Goal: Task Accomplishment & Management: Use online tool/utility

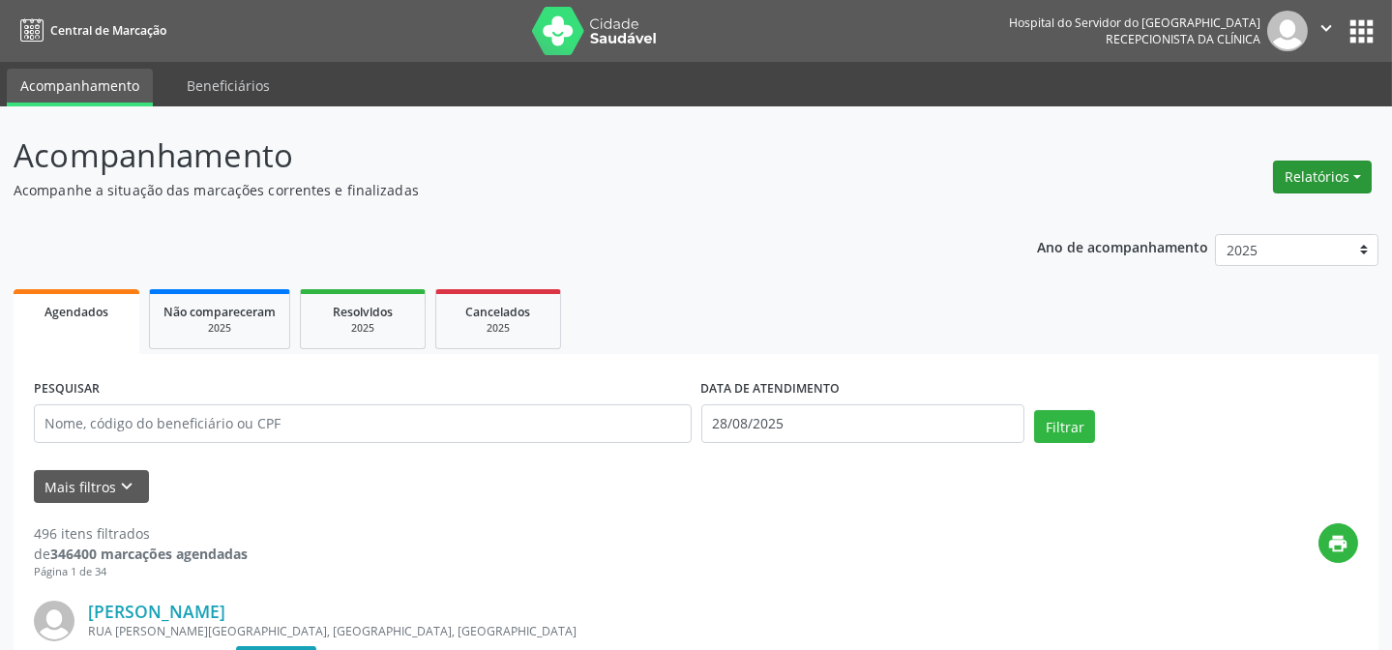
click at [1344, 164] on button "Relatórios" at bounding box center [1322, 177] width 99 height 33
click at [1242, 217] on link "Agendamentos" at bounding box center [1267, 217] width 208 height 27
select select "7"
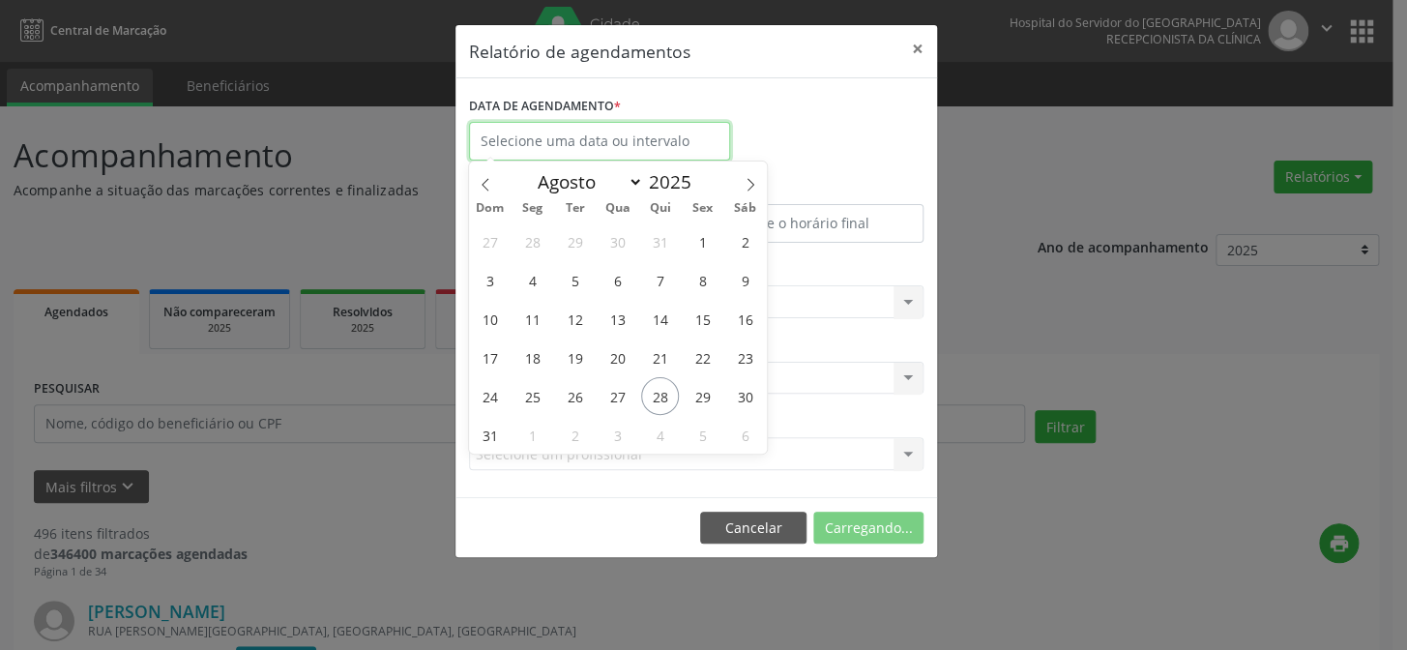
click at [667, 149] on input "text" at bounding box center [599, 141] width 261 height 39
click at [672, 396] on span "28" at bounding box center [660, 396] width 38 height 38
type input "28/08/2025"
click at [672, 396] on span "28" at bounding box center [660, 396] width 38 height 38
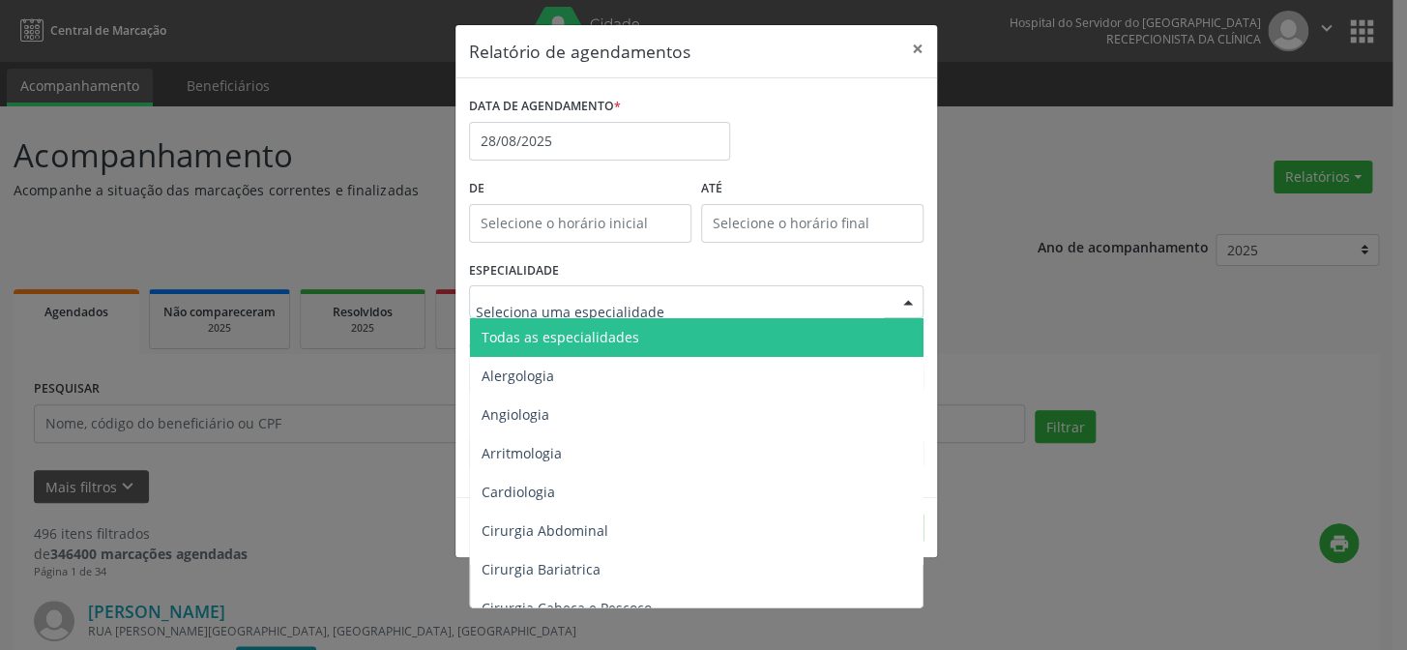
click at [733, 296] on div at bounding box center [696, 301] width 455 height 33
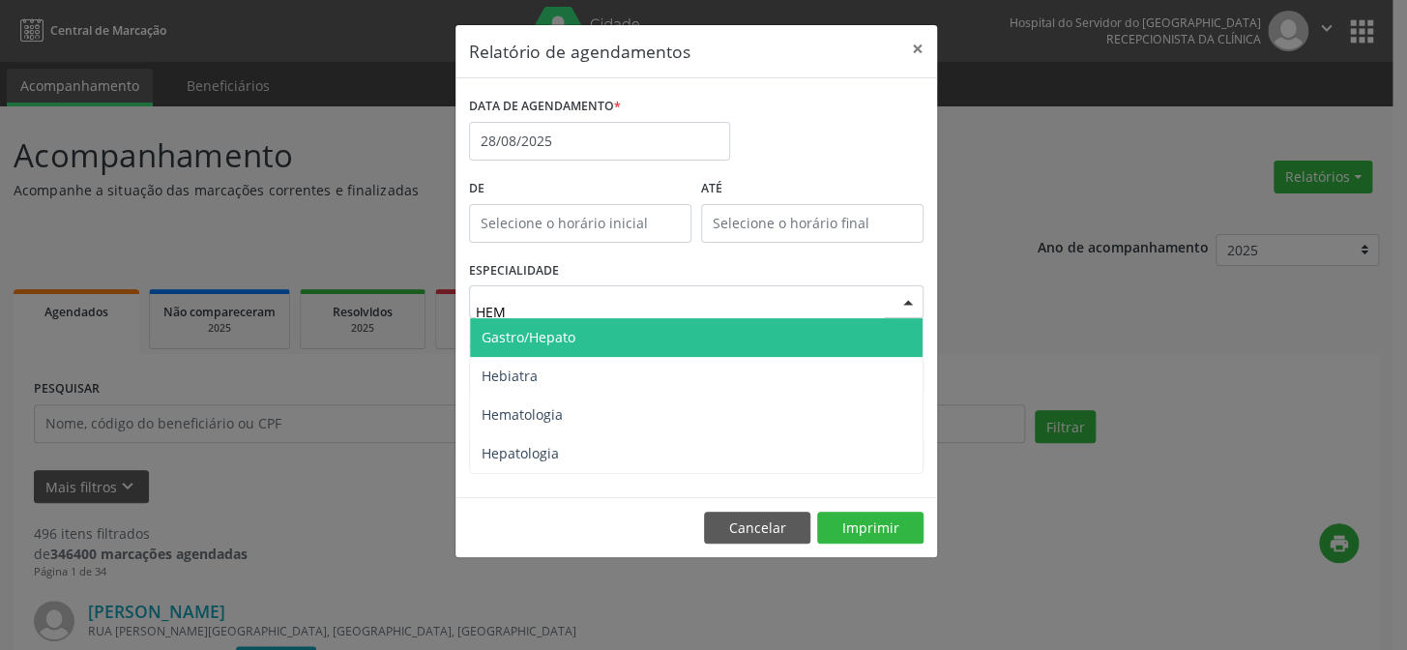
type input "HEMA"
click at [684, 330] on span "Hematologia" at bounding box center [696, 337] width 453 height 39
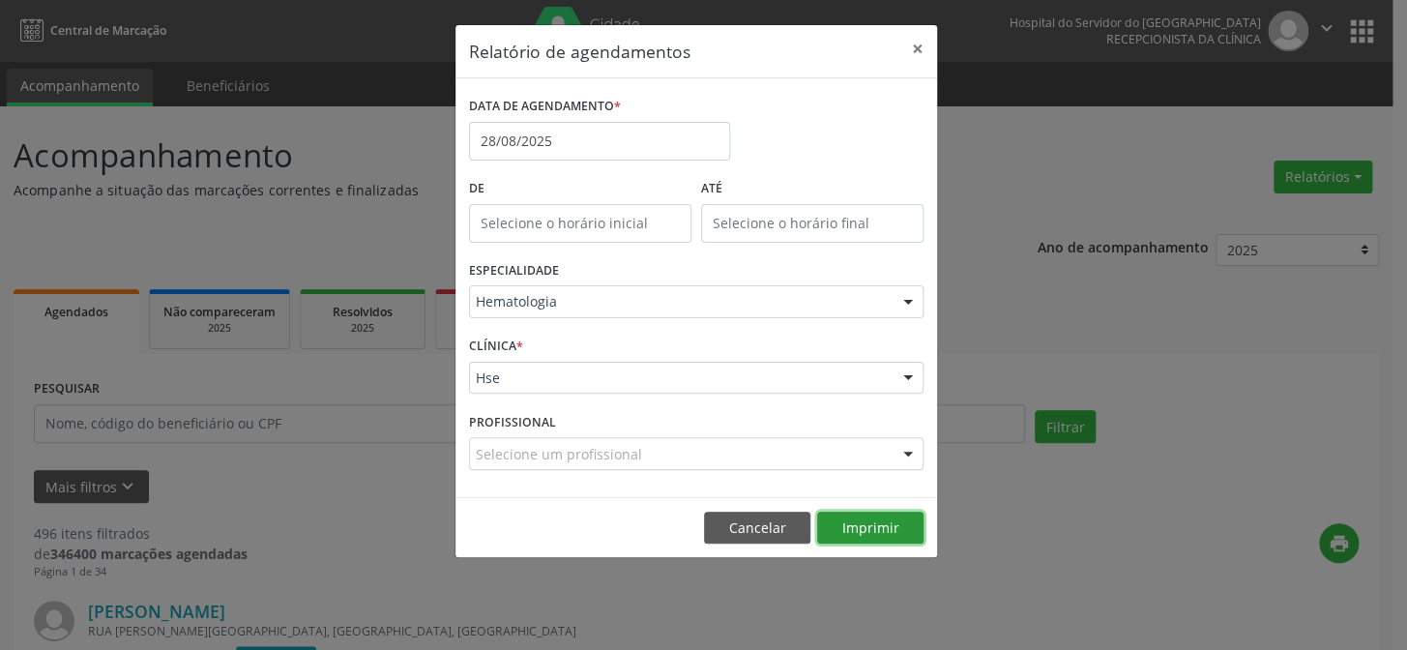
click at [839, 523] on button "Imprimir" at bounding box center [870, 528] width 106 height 33
